Goal: Check status: Check status

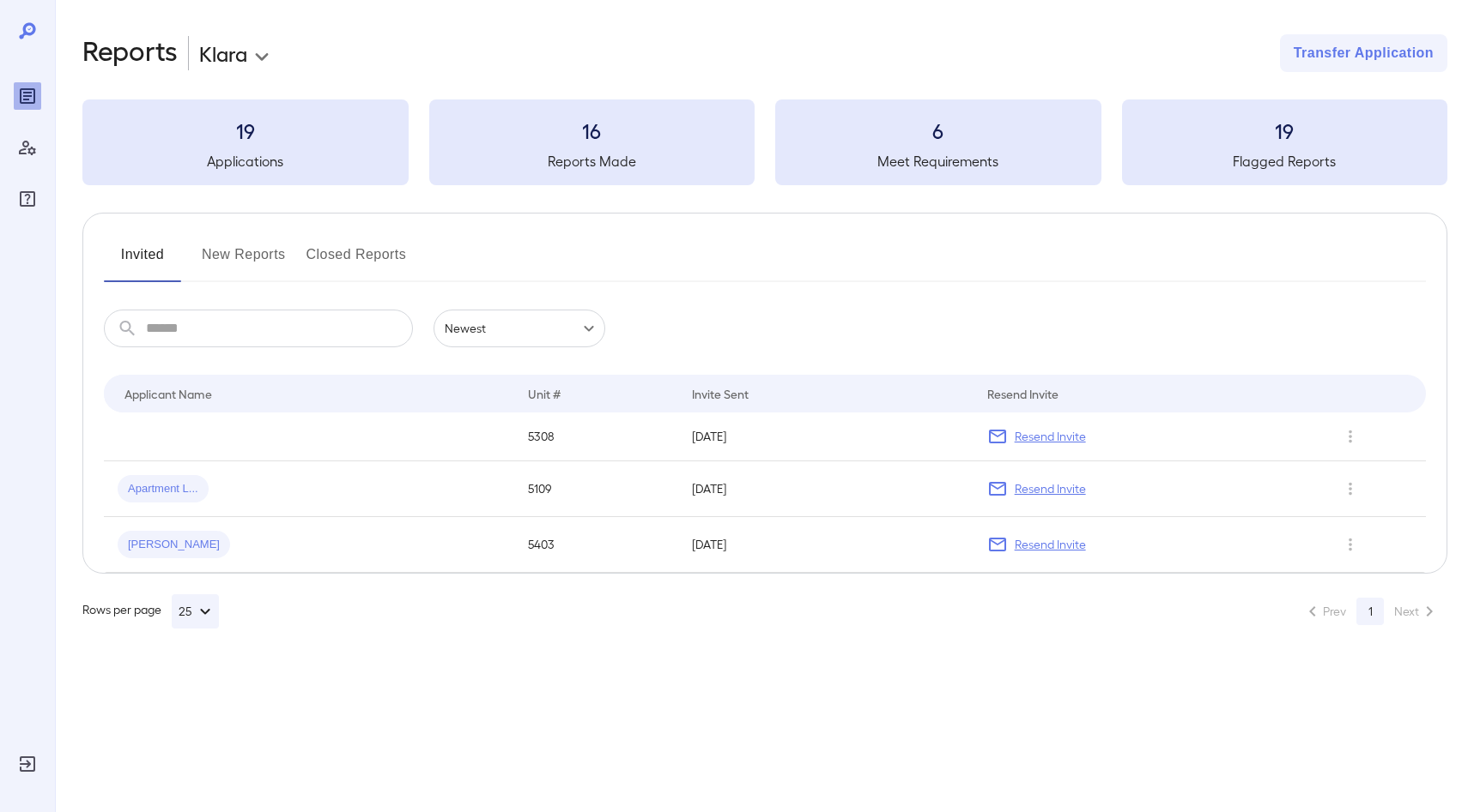
click at [240, 247] on button "New Reports" at bounding box center [243, 261] width 84 height 41
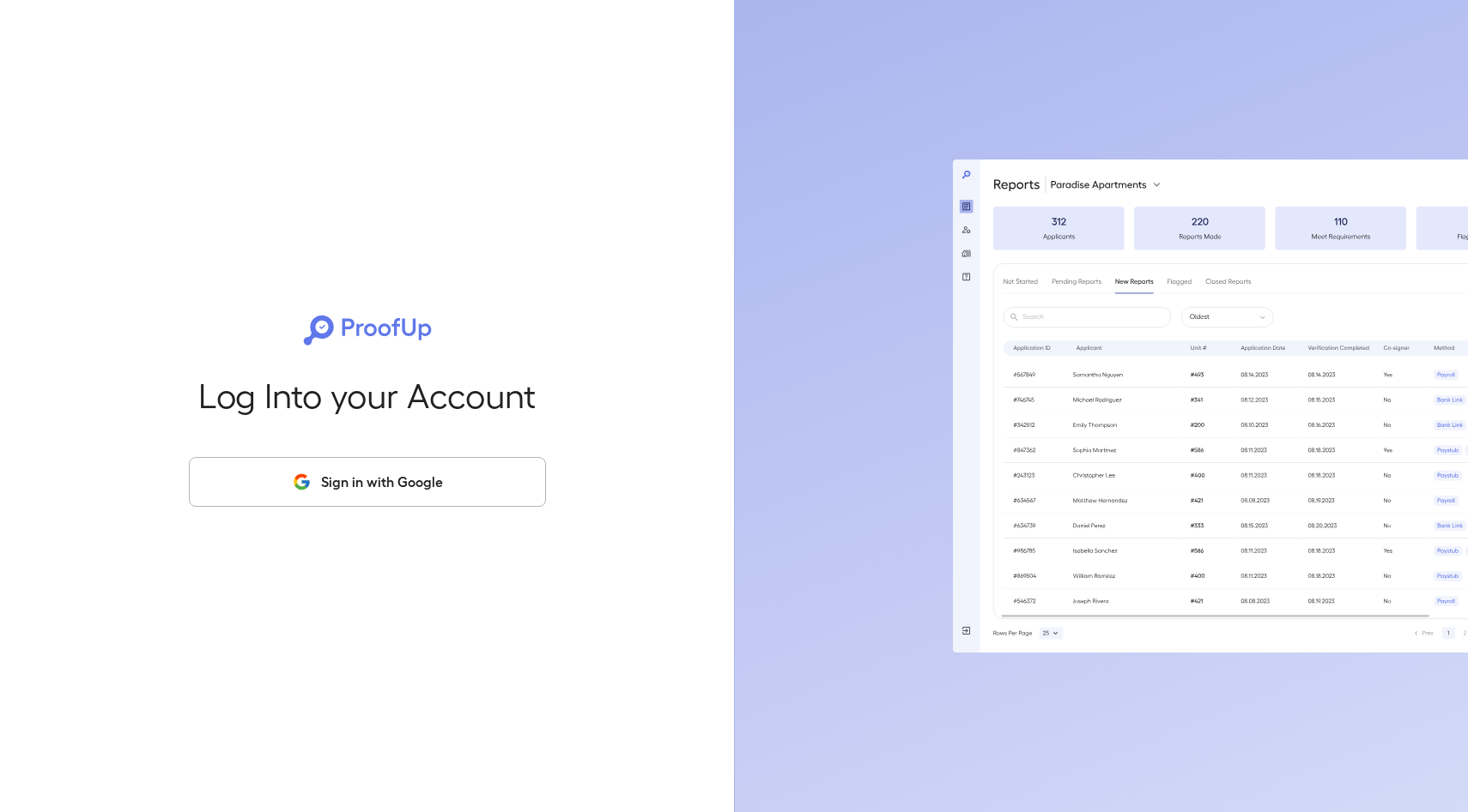
click at [374, 478] on button "Sign in with Google" at bounding box center [367, 481] width 357 height 50
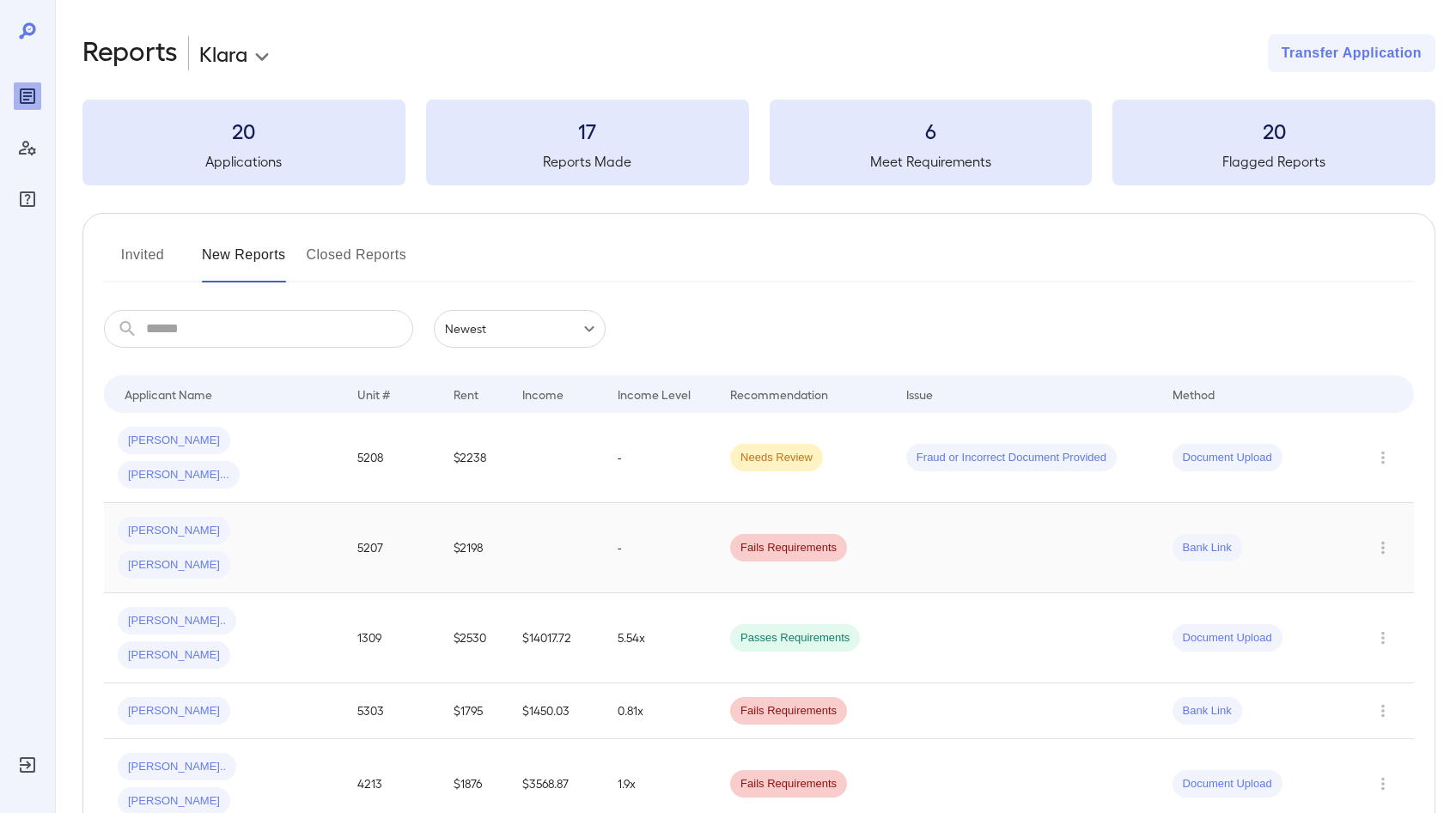
click at [295, 514] on td "[PERSON_NAME].. [PERSON_NAME].." at bounding box center [224, 548] width 240 height 90
